Goal: Task Accomplishment & Management: Complete application form

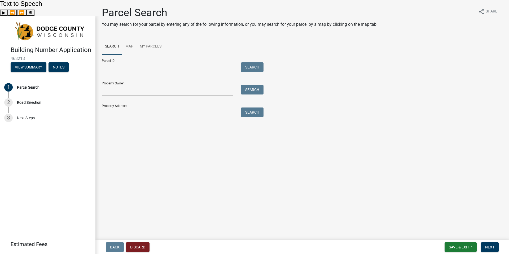
click at [118, 66] on input "Parcel ID:" at bounding box center [167, 67] width 131 height 11
type input "034-1115-1623-000"
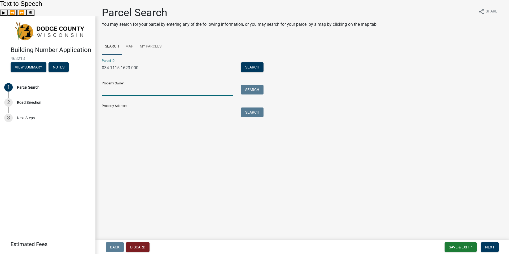
click at [108, 88] on input "Property Owner:" at bounding box center [167, 90] width 131 height 11
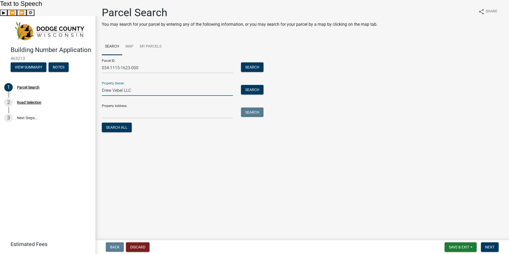
type input "Drew Vebel LLC"
click at [124, 125] on button "Search All" at bounding box center [117, 127] width 30 height 10
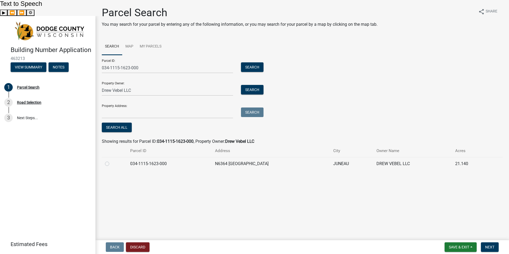
click at [111, 160] on label at bounding box center [111, 160] width 0 height 0
click at [111, 164] on input "radio" at bounding box center [112, 161] width 3 height 3
radio input "true"
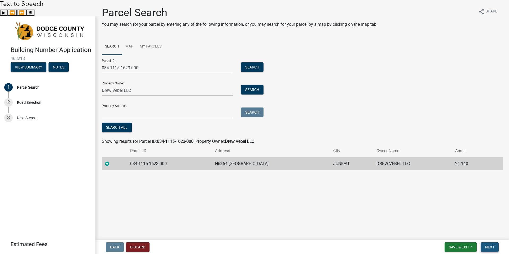
click at [485, 245] on button "Next" at bounding box center [490, 247] width 18 height 10
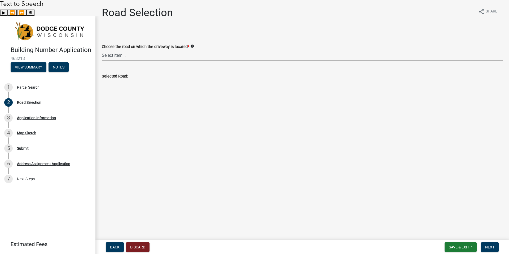
click at [149, 56] on select "Select Item... 100-YARD [PERSON_NAME][GEOGRAPHIC_DATA][PERSON_NAME][US_STATE][P…" at bounding box center [302, 55] width 401 height 11
click at [102, 50] on select "Select Item... 100-YARD [PERSON_NAME][GEOGRAPHIC_DATA][PERSON_NAME][US_STATE][P…" at bounding box center [302, 55] width 401 height 11
select select "a368b215-9b04-4699-8a36-208738bdc739"
click at [123, 82] on input "SUNSET RD" at bounding box center [302, 84] width 401 height 11
click at [492, 245] on span "Next" at bounding box center [489, 247] width 9 height 4
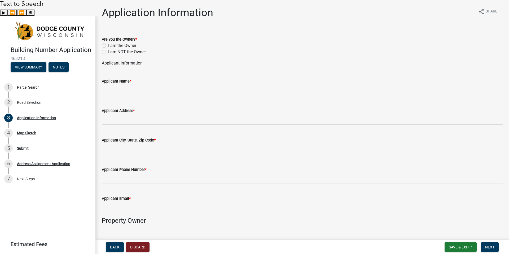
click at [108, 43] on label "I am the Owner" at bounding box center [122, 45] width 28 height 6
click at [108, 43] on input "I am the Owner" at bounding box center [109, 43] width 3 height 3
radio input "true"
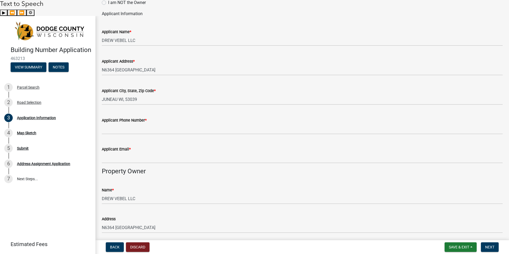
scroll to position [53, 0]
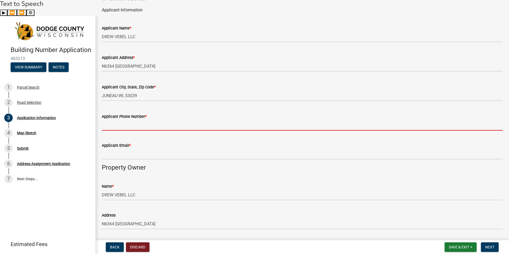
click at [150, 127] on input "Applicant Phone Number *" at bounding box center [302, 124] width 401 height 11
type input "4147218688"
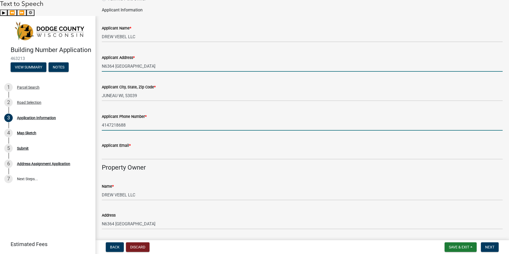
type input "[STREET_ADDRESS]"
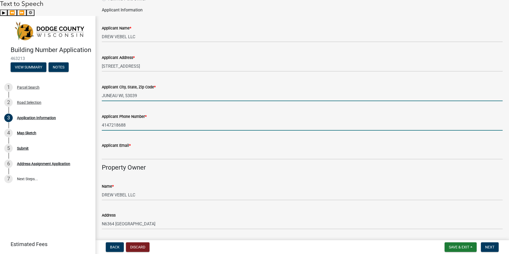
type input "Juneau"
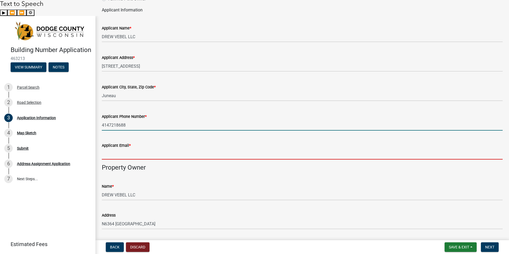
type input "[EMAIL_ADDRESS][DOMAIN_NAME]"
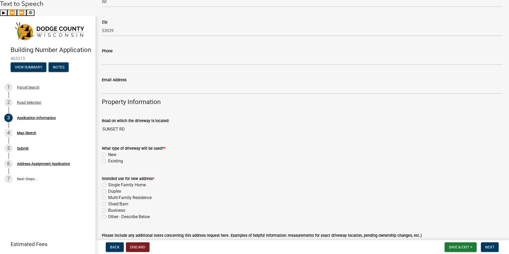
scroll to position [344, 0]
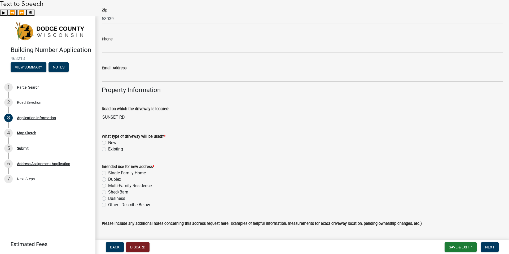
click at [108, 149] on label "Existing" at bounding box center [115, 149] width 15 height 6
click at [108, 149] on input "Existing" at bounding box center [109, 147] width 3 height 3
radio input "true"
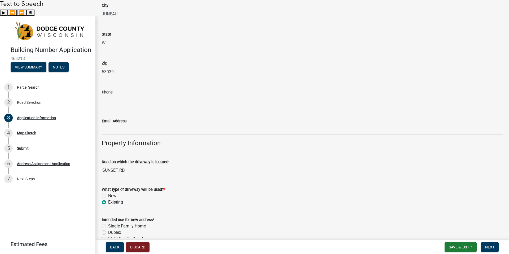
scroll to position [265, 0]
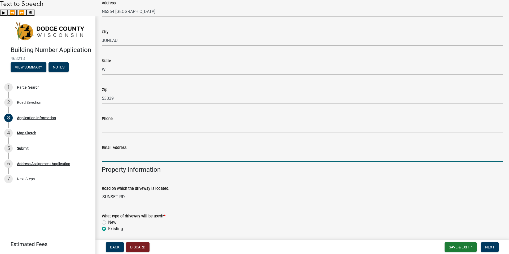
click at [145, 159] on input "Email Address" at bounding box center [302, 156] width 401 height 11
type input "[EMAIL_ADDRESS][DOMAIN_NAME]"
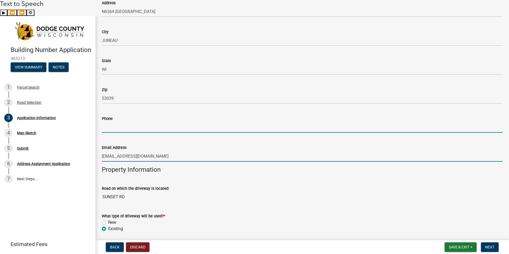
type input "4147218688"
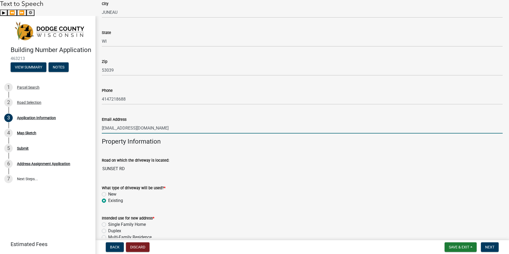
scroll to position [371, 0]
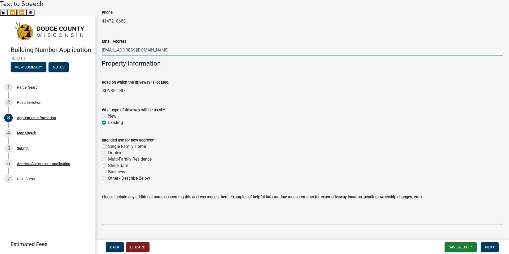
click at [108, 147] on label "Single Family Home" at bounding box center [127, 146] width 38 height 6
click at [108, 147] on input "Single Family Home" at bounding box center [109, 144] width 3 height 3
radio input "true"
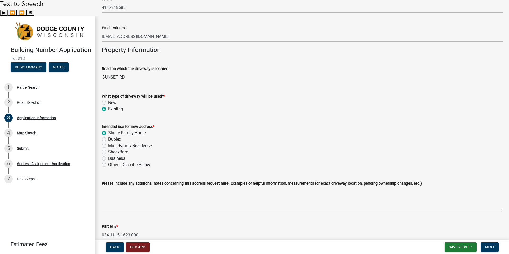
scroll to position [397, 0]
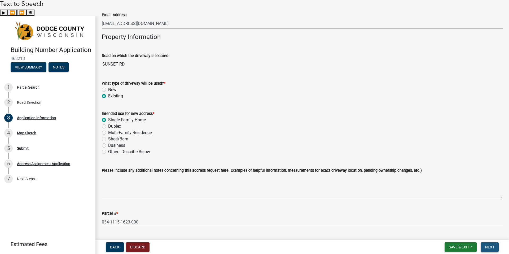
click at [485, 245] on span "Next" at bounding box center [489, 247] width 9 height 4
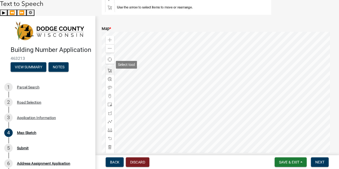
scroll to position [106, 0]
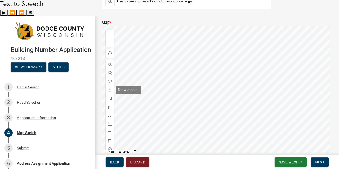
drag, startPoint x: 110, startPoint y: 89, endPoint x: 133, endPoint y: 86, distance: 23.2
click at [110, 89] on span at bounding box center [110, 90] width 4 height 4
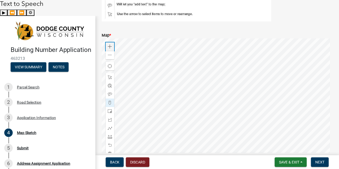
click at [111, 47] on span at bounding box center [110, 47] width 4 height 4
click at [213, 60] on div at bounding box center [217, 104] width 231 height 132
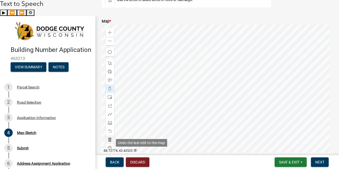
scroll to position [111, 0]
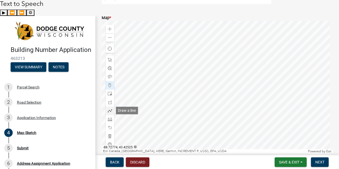
click at [110, 111] on span at bounding box center [110, 111] width 4 height 4
click at [188, 69] on div at bounding box center [217, 87] width 231 height 132
click at [189, 63] on div at bounding box center [217, 87] width 231 height 132
click at [112, 111] on span at bounding box center [110, 111] width 4 height 4
click at [193, 68] on div at bounding box center [217, 87] width 231 height 132
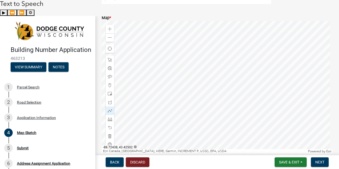
click at [193, 69] on div at bounding box center [217, 87] width 231 height 132
click at [191, 64] on div at bounding box center [217, 87] width 231 height 132
click at [184, 67] on div at bounding box center [217, 87] width 231 height 132
click at [185, 71] on div at bounding box center [217, 87] width 231 height 132
click at [193, 70] on div at bounding box center [217, 87] width 231 height 132
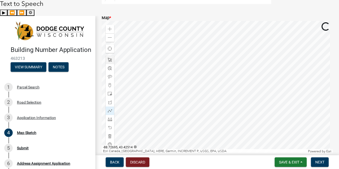
click at [111, 61] on span at bounding box center [110, 60] width 4 height 4
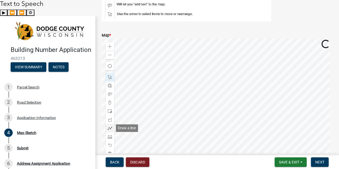
click at [109, 129] on span at bounding box center [110, 128] width 4 height 4
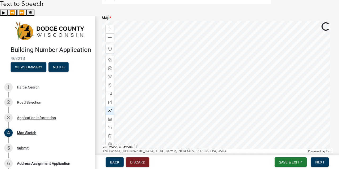
click at [188, 68] on div at bounding box center [217, 87] width 231 height 132
click at [196, 66] on div at bounding box center [217, 87] width 231 height 132
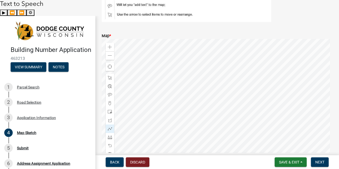
scroll to position [93, 0]
click at [321, 163] on span "Next" at bounding box center [319, 162] width 9 height 4
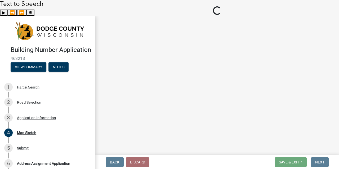
scroll to position [0, 0]
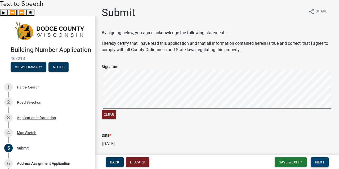
click at [320, 161] on span "Next" at bounding box center [319, 162] width 9 height 4
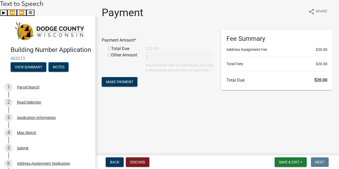
click at [110, 47] on input "radio" at bounding box center [109, 48] width 3 height 3
radio input "true"
type input "20"
click at [127, 84] on span "Make Payment" at bounding box center [119, 82] width 27 height 4
